Goal: Find specific page/section: Find specific page/section

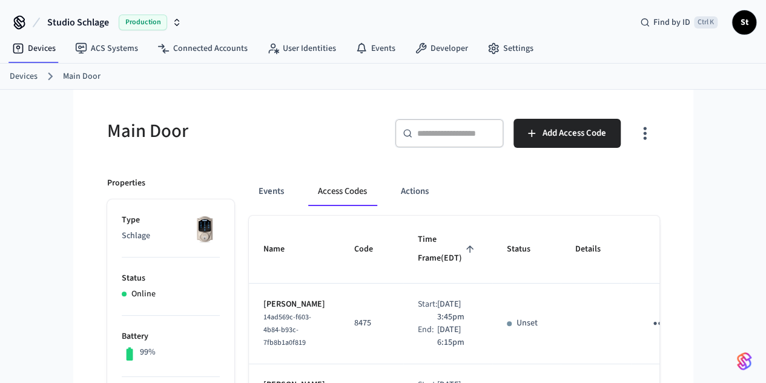
click at [15, 76] on link "Devices" at bounding box center [24, 76] width 28 height 13
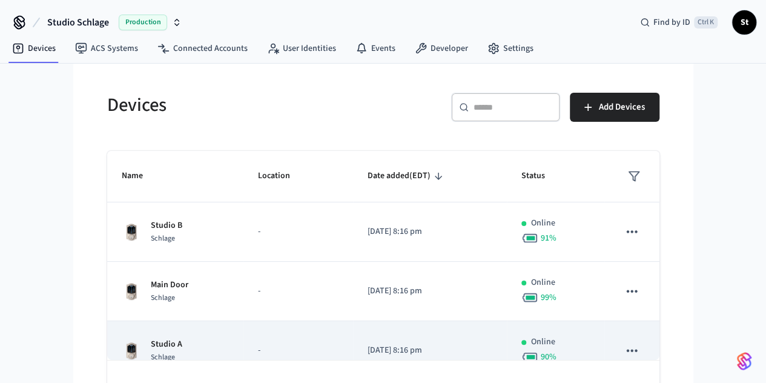
click at [157, 338] on div "Studio A Schlage" at bounding box center [175, 350] width 107 height 25
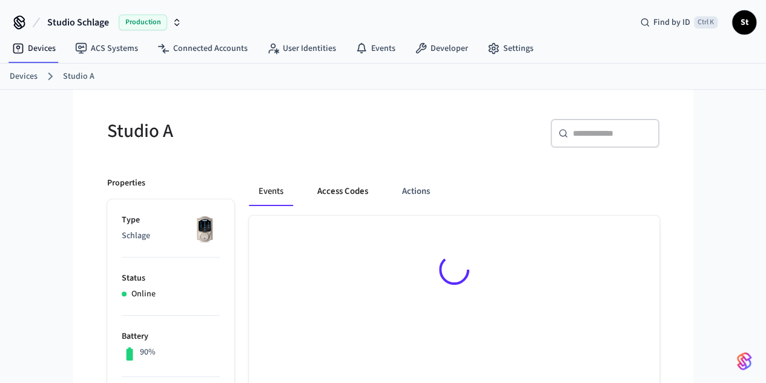
click at [319, 190] on button "Access Codes" at bounding box center [343, 191] width 70 height 29
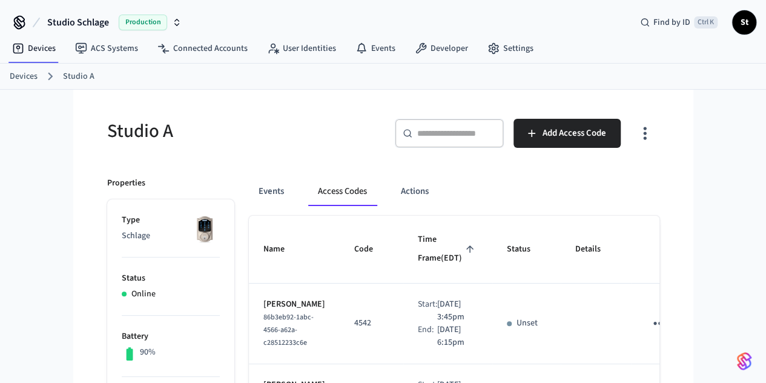
click at [34, 78] on link "Devices" at bounding box center [24, 76] width 28 height 13
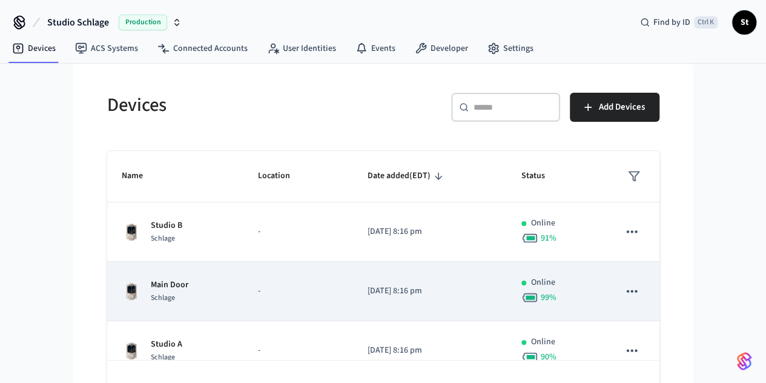
click at [182, 292] on div "Main Door Schlage" at bounding box center [175, 291] width 107 height 25
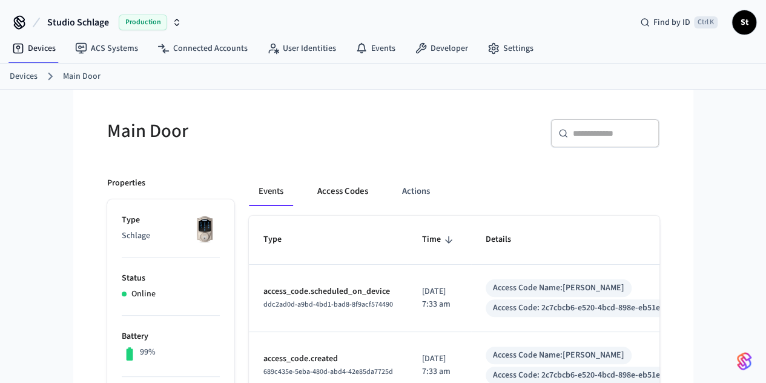
click at [308, 182] on button "Access Codes" at bounding box center [343, 191] width 70 height 29
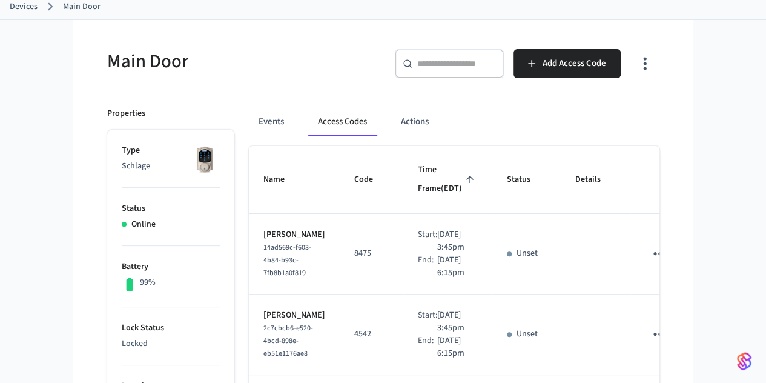
scroll to position [66, 0]
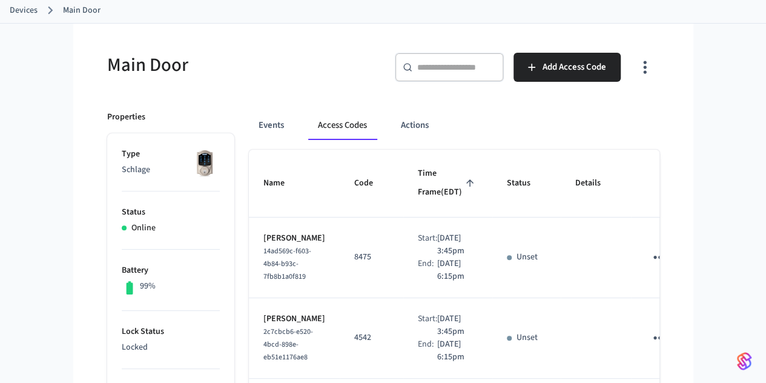
click at [35, 12] on link "Devices" at bounding box center [24, 10] width 28 height 13
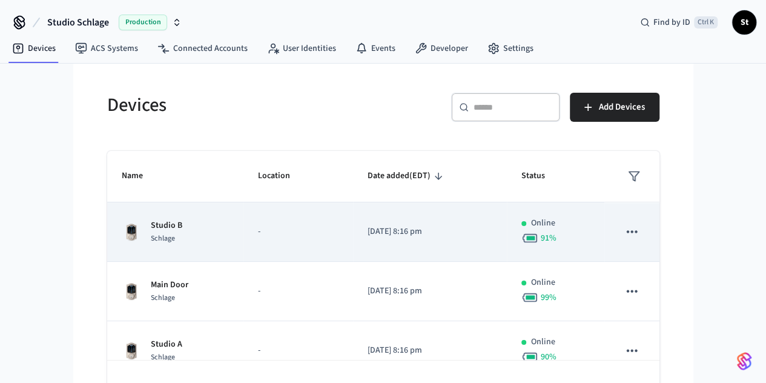
click at [122, 239] on div "Studio B Schlage" at bounding box center [175, 231] width 107 height 25
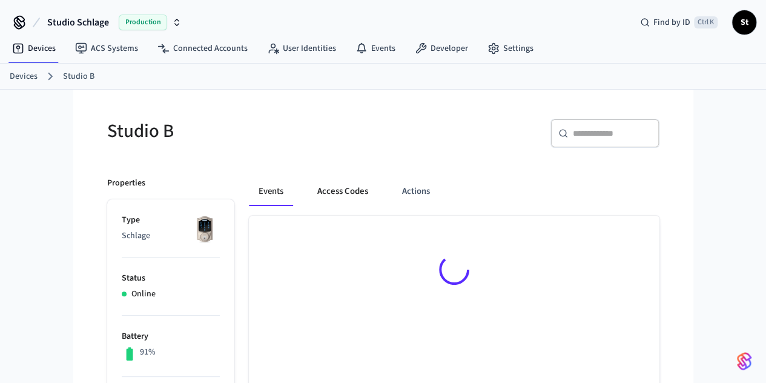
click at [317, 191] on button "Access Codes" at bounding box center [343, 191] width 70 height 29
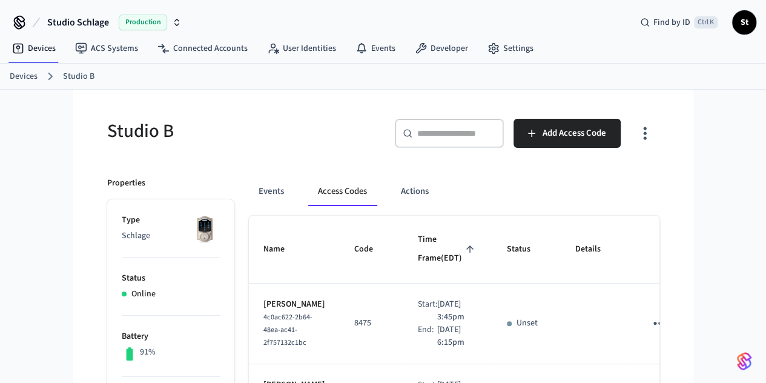
click at [19, 75] on link "Devices" at bounding box center [24, 76] width 28 height 13
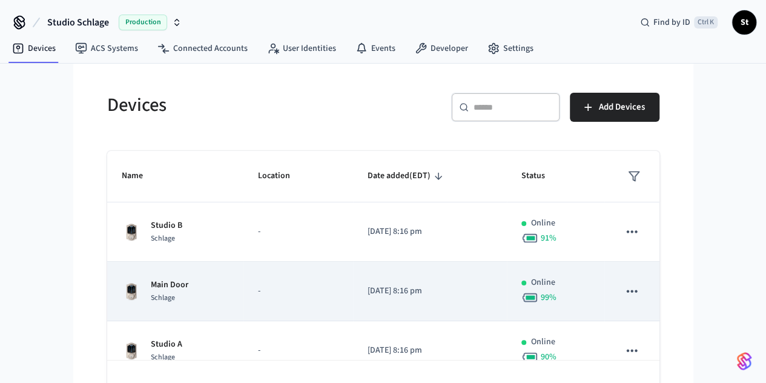
click at [131, 304] on td "Main Door Schlage" at bounding box center [175, 291] width 136 height 59
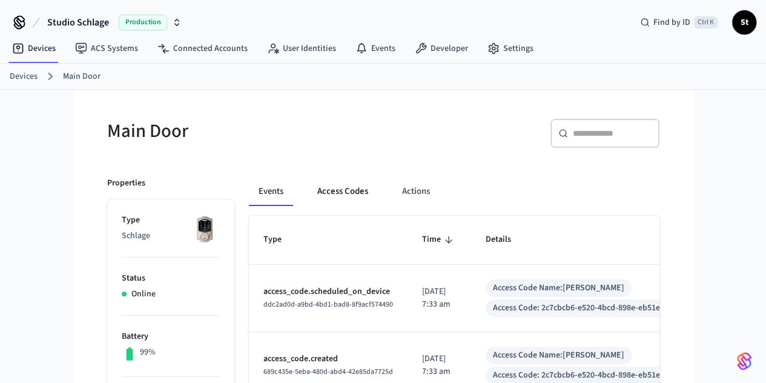
click at [331, 198] on button "Access Codes" at bounding box center [343, 191] width 70 height 29
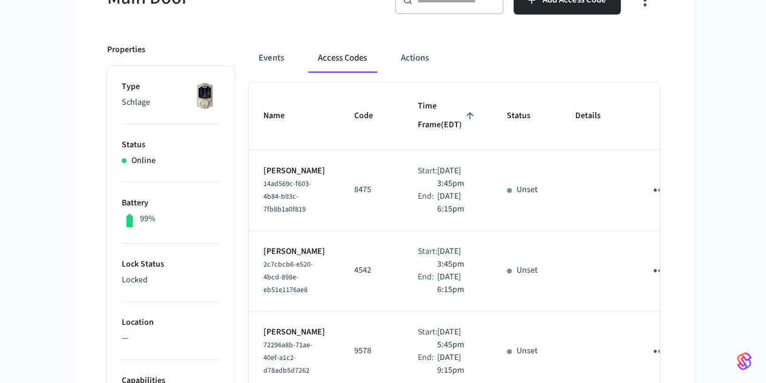
scroll to position [130, 0]
